Goal: Transaction & Acquisition: Download file/media

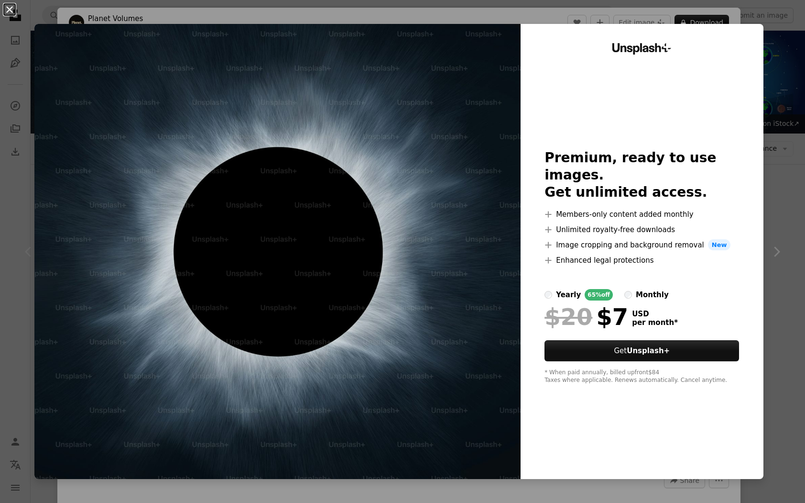
click at [5, 9] on button "An X shape" at bounding box center [9, 9] width 11 height 11
